Goal: Task Accomplishment & Management: Use online tool/utility

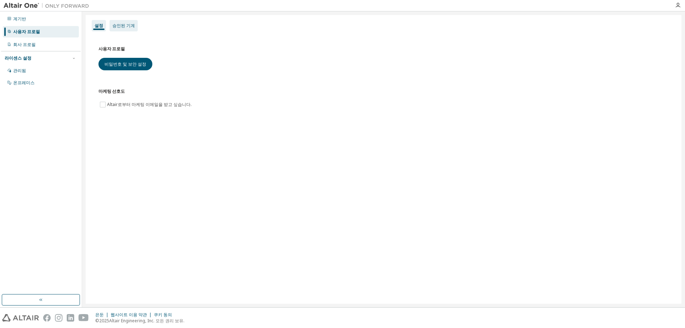
click at [132, 25] on font "승인된 기계" at bounding box center [123, 25] width 22 height 6
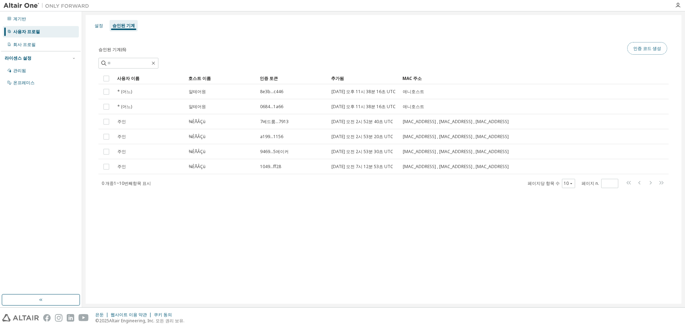
click at [633, 45] on button "인증 코드 생성" at bounding box center [647, 48] width 40 height 12
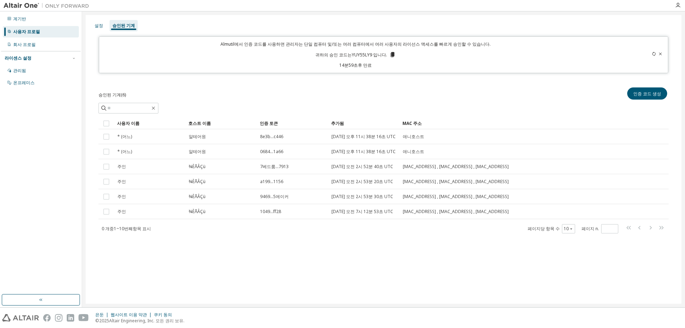
click at [391, 56] on icon at bounding box center [393, 54] width 4 height 5
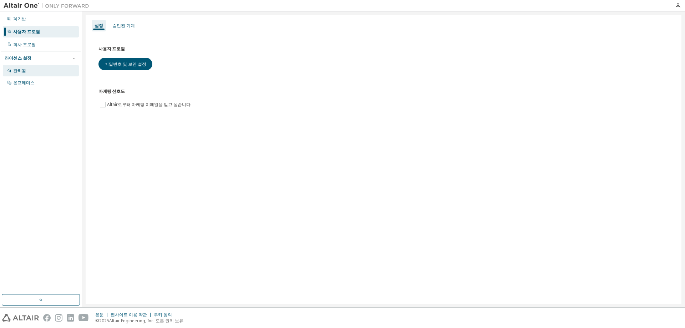
click at [27, 70] on div "관리됨" at bounding box center [41, 70] width 76 height 11
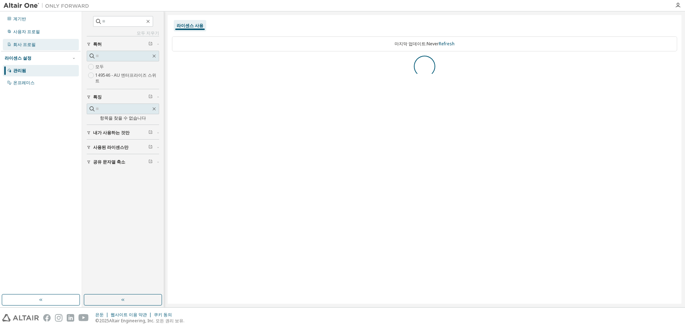
click at [21, 45] on font "회사 프로필" at bounding box center [24, 44] width 22 height 6
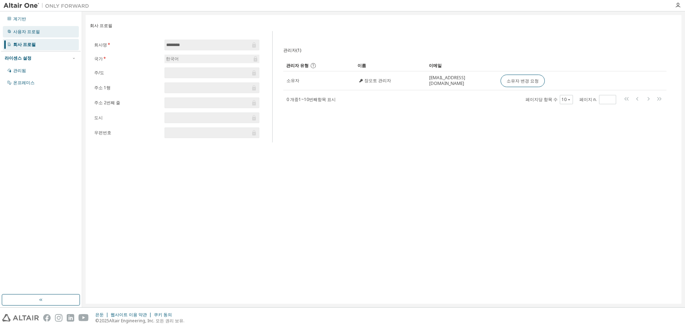
click at [27, 28] on div "사용자 프로필" at bounding box center [41, 31] width 76 height 11
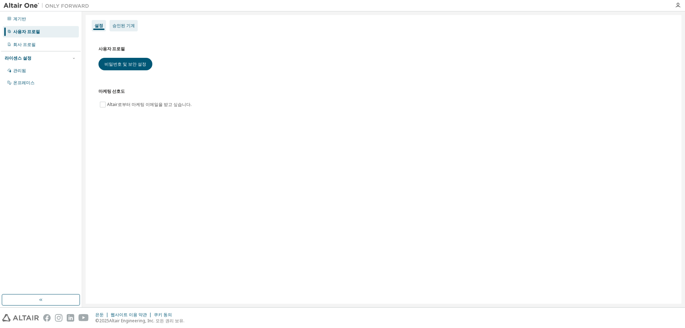
click at [132, 22] on font "승인된 기계" at bounding box center [123, 25] width 22 height 6
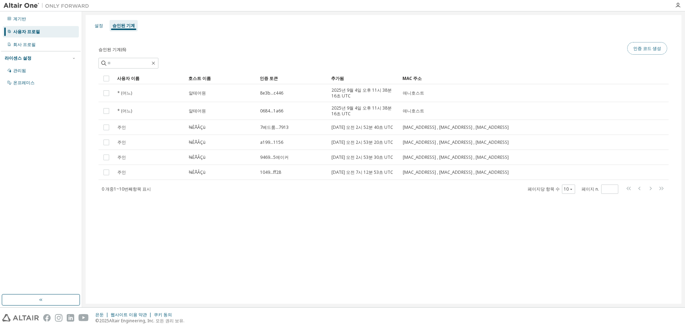
click at [662, 49] on button "인증 코드 생성" at bounding box center [647, 48] width 40 height 12
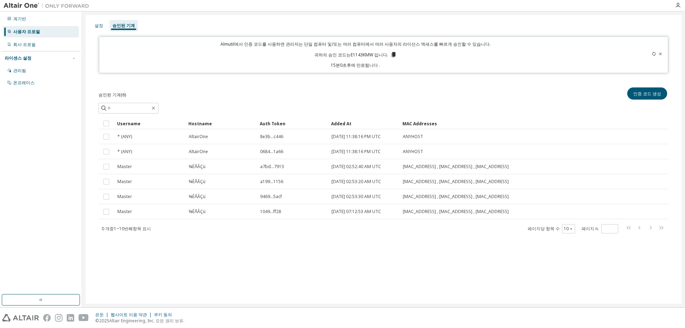
click at [390, 56] on icon at bounding box center [393, 54] width 6 height 6
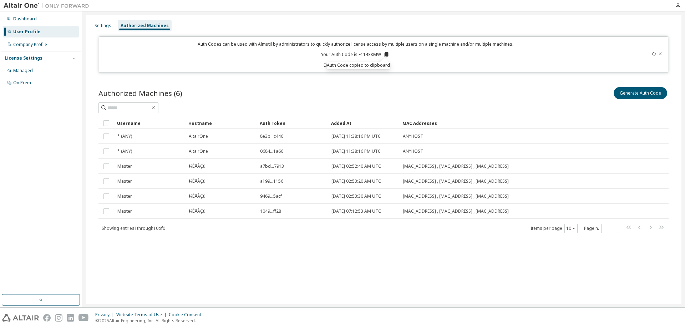
click at [356, 97] on div "Authorized Machines (6) Generate Auth Code" at bounding box center [383, 93] width 570 height 15
click at [388, 51] on div "Auth Codes can be used with Almutil by administrators to quickly authorize lice…" at bounding box center [355, 54] width 504 height 27
click at [386, 53] on icon at bounding box center [387, 54] width 4 height 5
click at [37, 17] on div "Dashboard" at bounding box center [41, 18] width 76 height 11
